Goal: Transaction & Acquisition: Purchase product/service

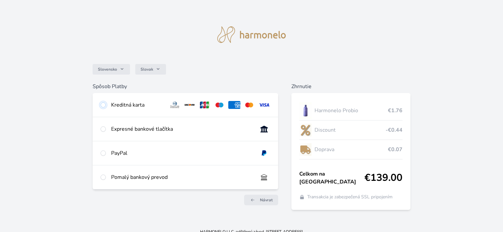
click at [104, 105] on input "radio" at bounding box center [103, 104] width 5 height 5
radio input "true"
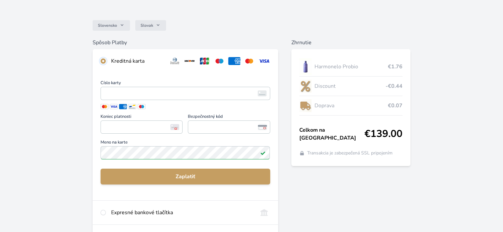
scroll to position [66, 0]
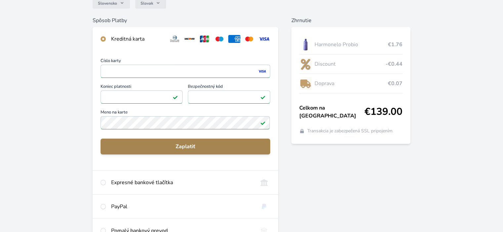
click at [184, 144] on span "Zaplatiť" at bounding box center [185, 147] width 159 height 8
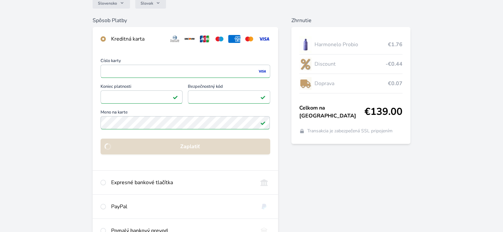
scroll to position [55, 0]
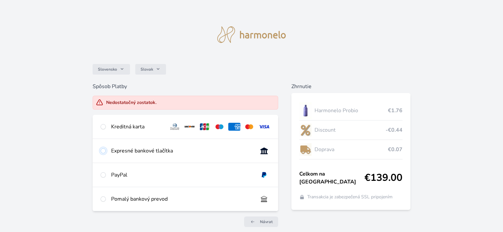
click at [102, 152] on input "radio" at bounding box center [103, 150] width 5 height 5
radio input "true"
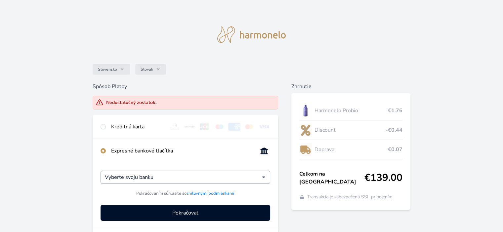
click at [262, 176] on div "Vyberte svoju banku" at bounding box center [185, 177] width 169 height 13
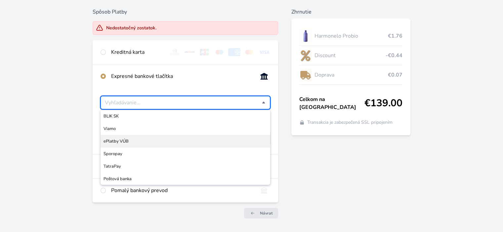
scroll to position [95, 0]
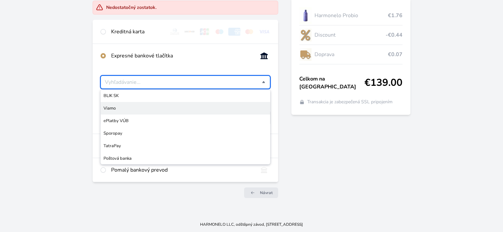
click at [116, 109] on span "Viamo" at bounding box center [184, 108] width 163 height 7
type input "Viamo"
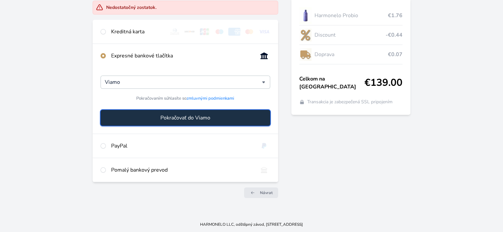
click at [178, 118] on span "Pokračovať do Viamo" at bounding box center [185, 118] width 50 height 8
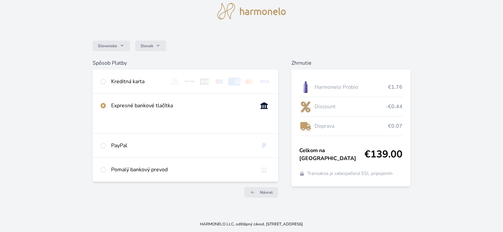
scroll to position [23, 0]
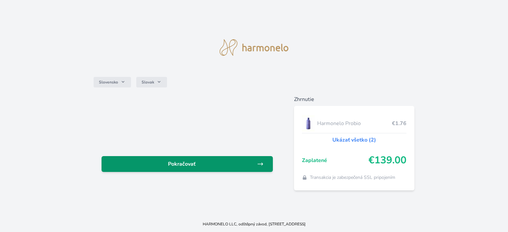
click at [196, 159] on link "Pokračovať" at bounding box center [187, 164] width 171 height 16
